Goal: Find specific page/section: Find specific page/section

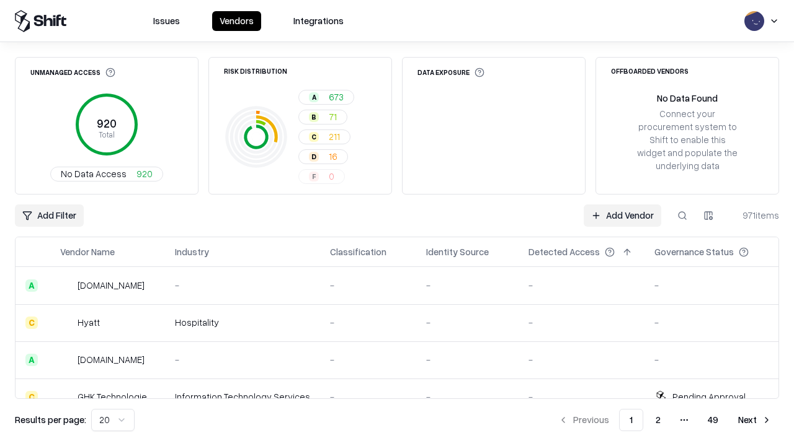
click at [397, 223] on div "Add Filter Add Vendor 971 items" at bounding box center [397, 216] width 764 height 22
click at [49, 216] on html "Issues Vendors Integrations Unmanaged Access 920 Total No Data Access 920 Risk …" at bounding box center [397, 223] width 794 height 446
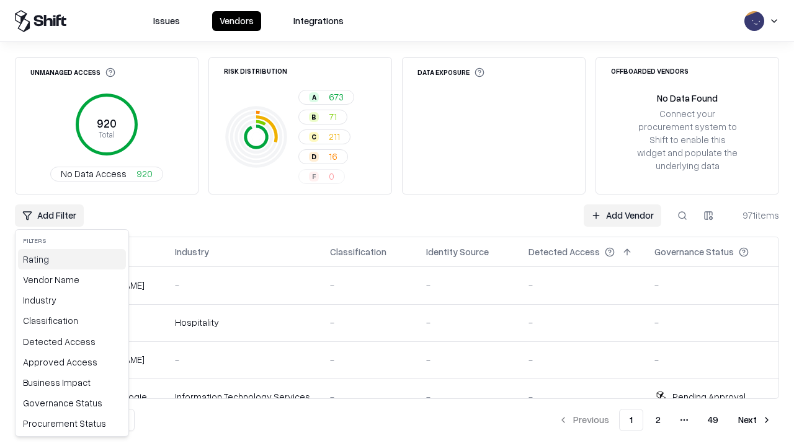
click at [72, 259] on div "Rating" at bounding box center [72, 259] width 108 height 20
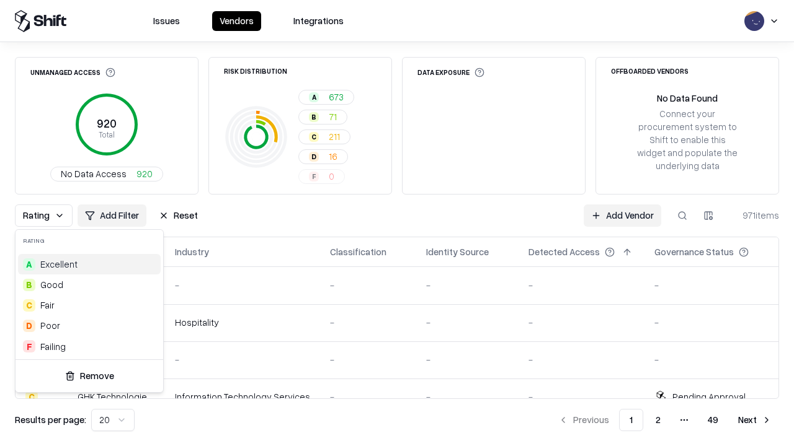
click at [397, 223] on html "Issues Vendors Integrations Unmanaged Access 920 Total No Data Access 920 Risk …" at bounding box center [397, 223] width 794 height 446
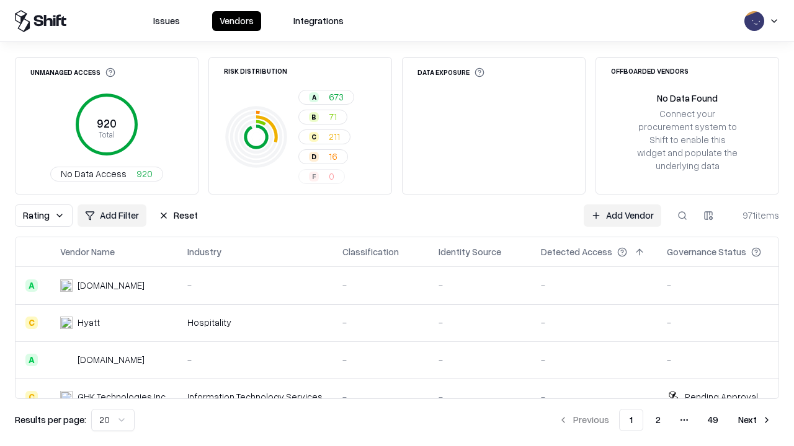
click at [178, 216] on button "Reset" at bounding box center [178, 216] width 54 height 22
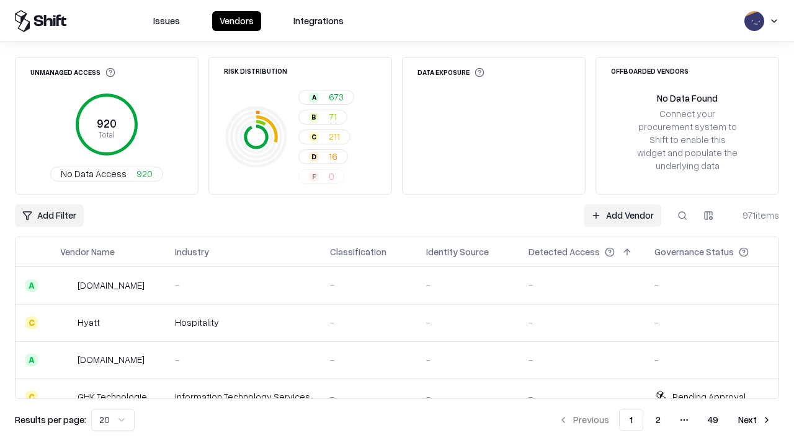
click at [397, 223] on div "Add Filter Add Vendor 971 items" at bounding box center [397, 216] width 764 height 22
click at [49, 216] on html "Issues Vendors Integrations Unmanaged Access 920 Total No Data Access 920 Risk …" at bounding box center [397, 223] width 794 height 446
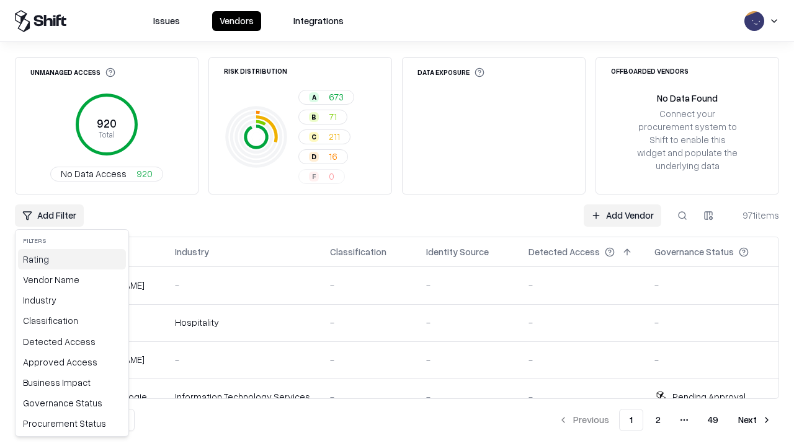
click at [72, 259] on div "Rating" at bounding box center [72, 259] width 108 height 20
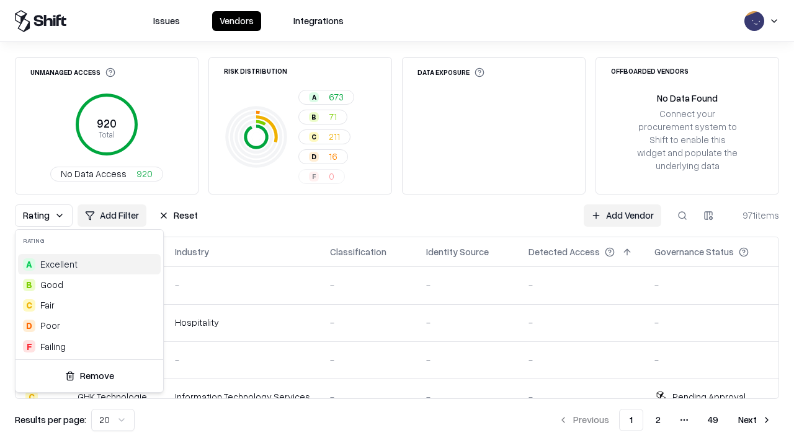
click at [89, 305] on div "C Fair" at bounding box center [89, 305] width 143 height 20
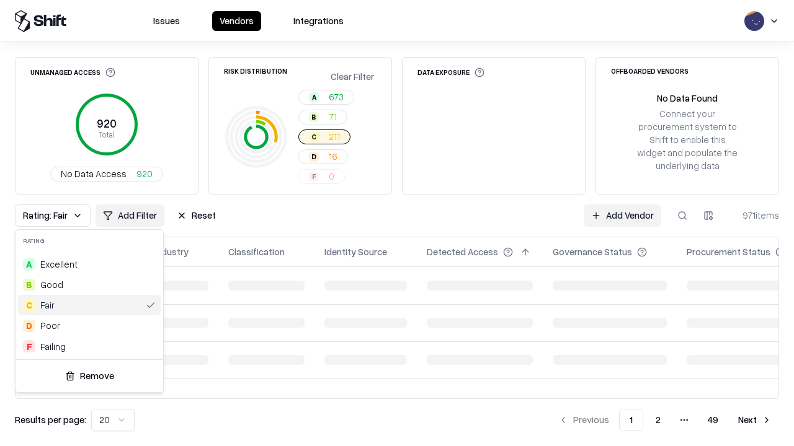
click at [397, 223] on html "Issues Vendors Integrations Unmanaged Access 920 Total No Data Access 920 Risk …" at bounding box center [397, 223] width 794 height 446
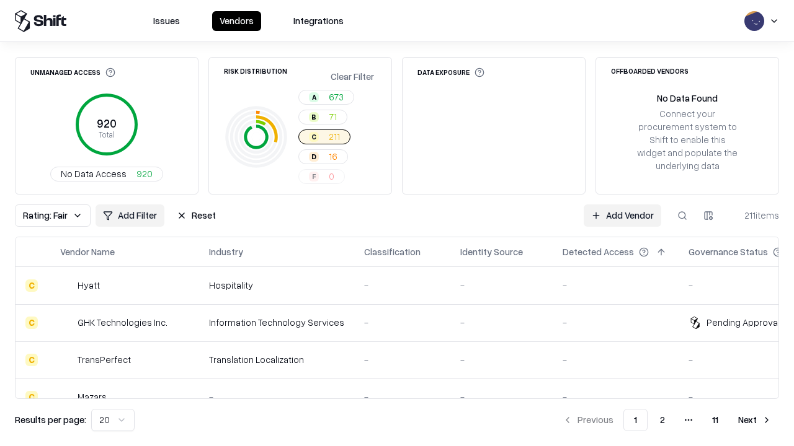
click at [397, 223] on div "Rating: Fair Add Filter Reset Add Vendor 211 items" at bounding box center [397, 216] width 764 height 22
click at [196, 216] on button "Reset" at bounding box center [196, 216] width 54 height 22
click at [397, 223] on div "Add Filter Add Vendor 211 items" at bounding box center [397, 216] width 764 height 22
click at [49, 216] on html "Issues Vendors Integrations Unmanaged Access 920 Total No Data Access 920 Risk …" at bounding box center [397, 223] width 794 height 446
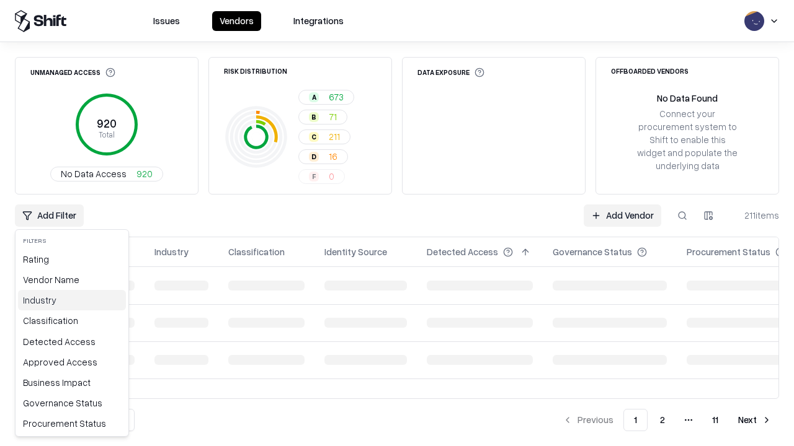
click at [72, 300] on div "Industry" at bounding box center [72, 300] width 108 height 20
